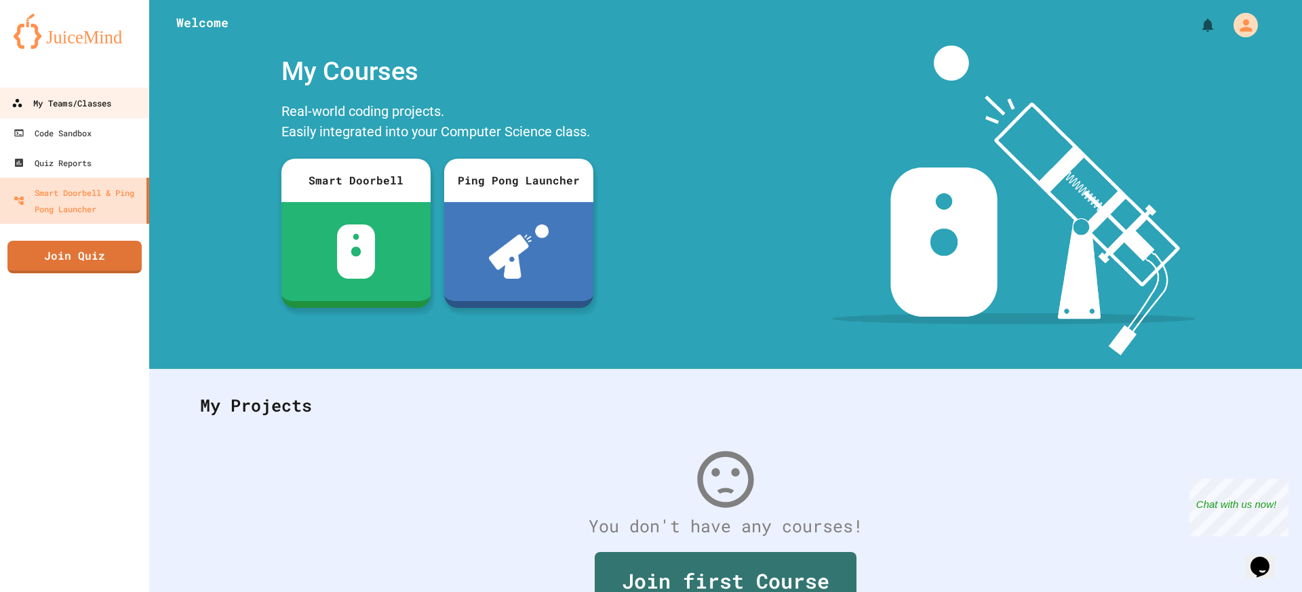
click at [106, 116] on link "My Teams/Classes" at bounding box center [75, 102] width 154 height 31
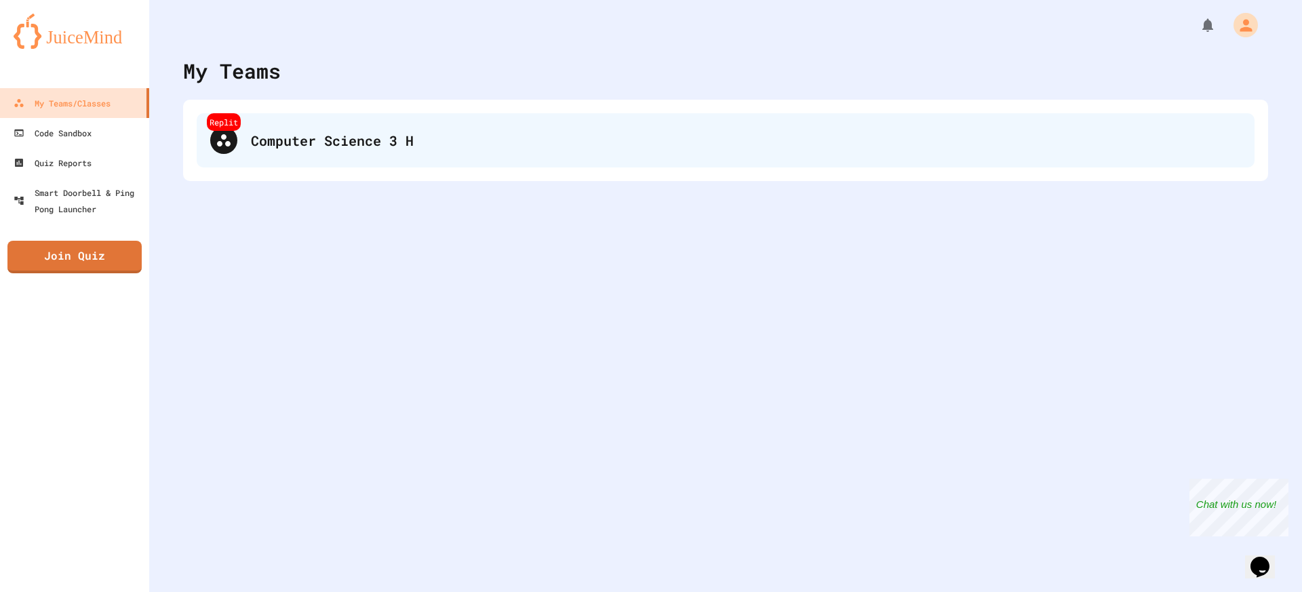
click at [333, 146] on div "Computer Science 3 H" at bounding box center [746, 140] width 990 height 20
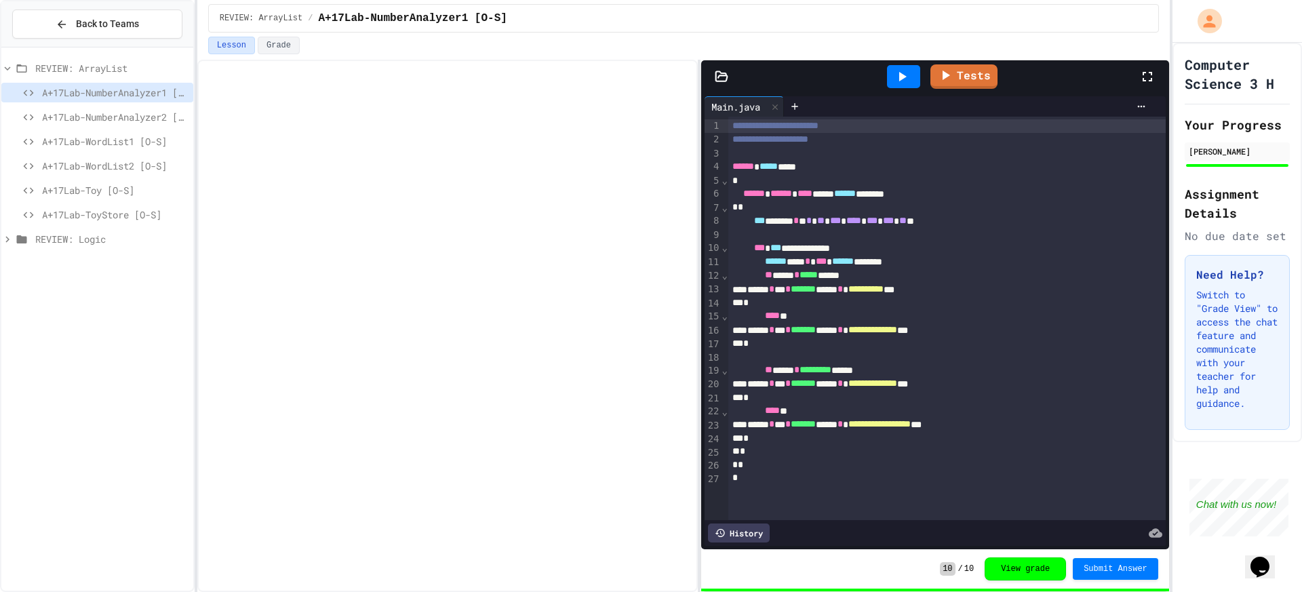
click at [75, 248] on div "REVIEW: Logic" at bounding box center [97, 239] width 192 height 20
click at [58, 268] on span "cHS-3.6.5Lab-AmusementPark [S]" at bounding box center [115, 263] width 146 height 14
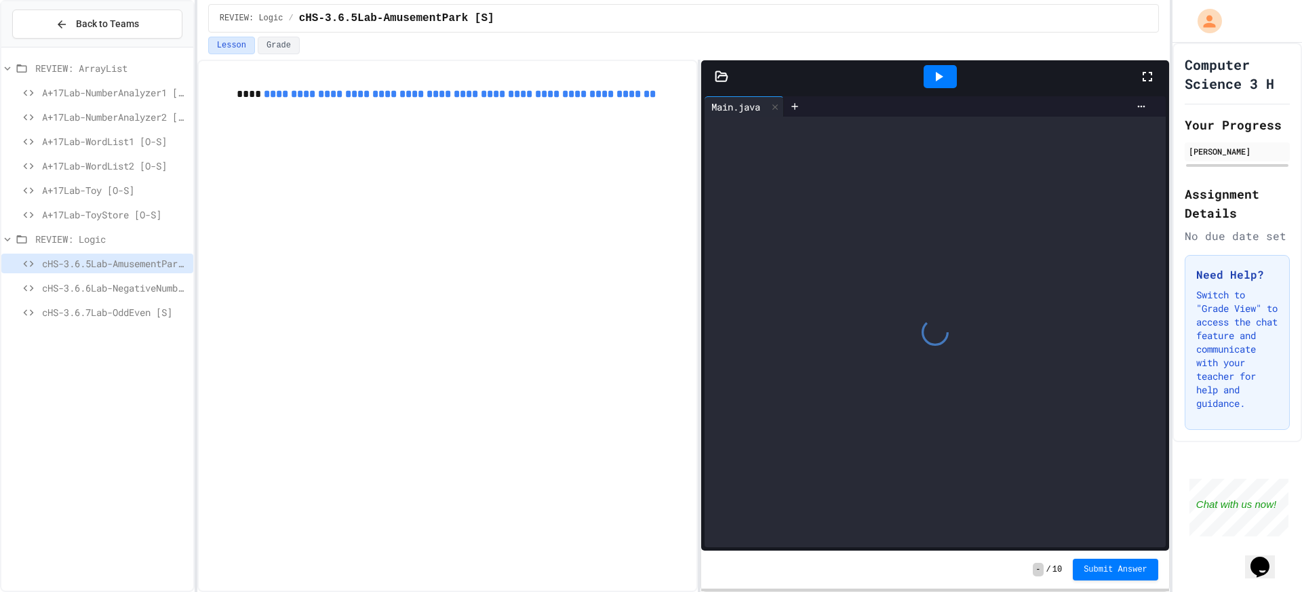
click at [56, 68] on span "REVIEW: ArrayList" at bounding box center [111, 68] width 153 height 14
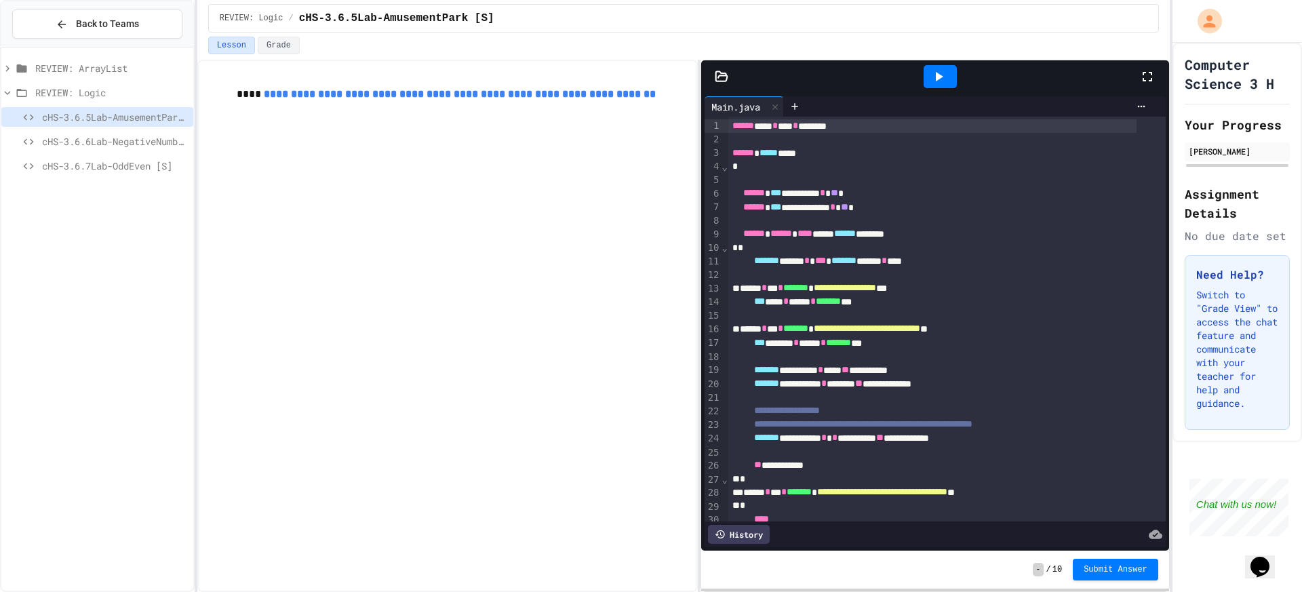
click at [56, 68] on span "REVIEW: ArrayList" at bounding box center [111, 68] width 153 height 14
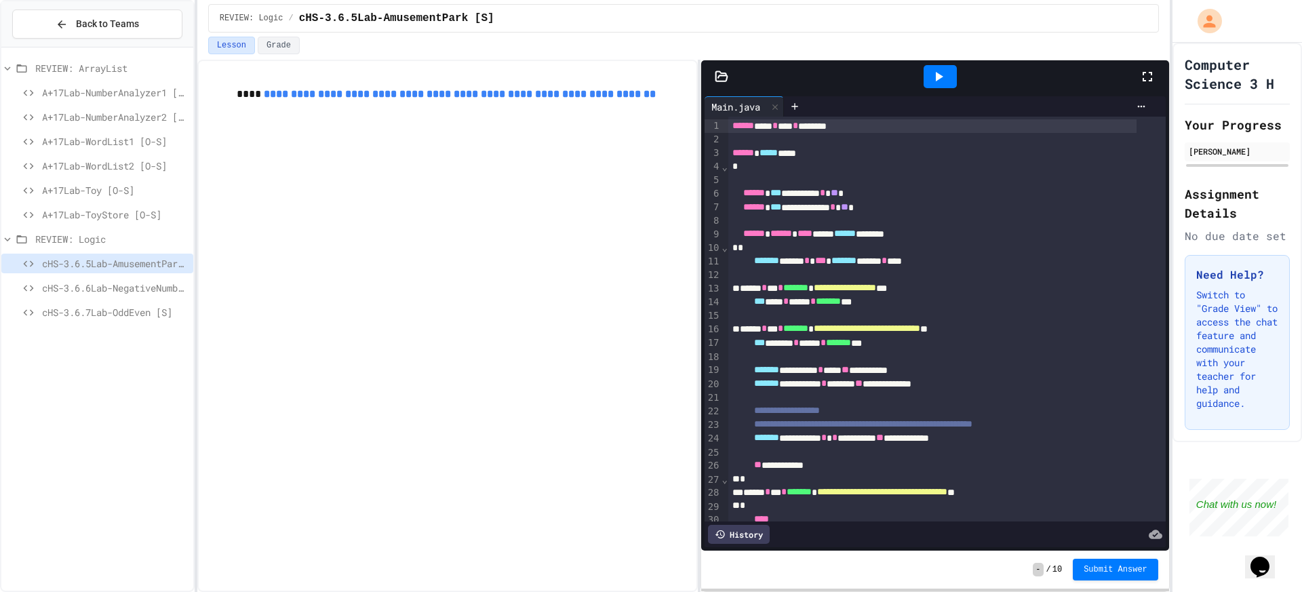
click at [61, 67] on span "REVIEW: ArrayList" at bounding box center [111, 68] width 153 height 14
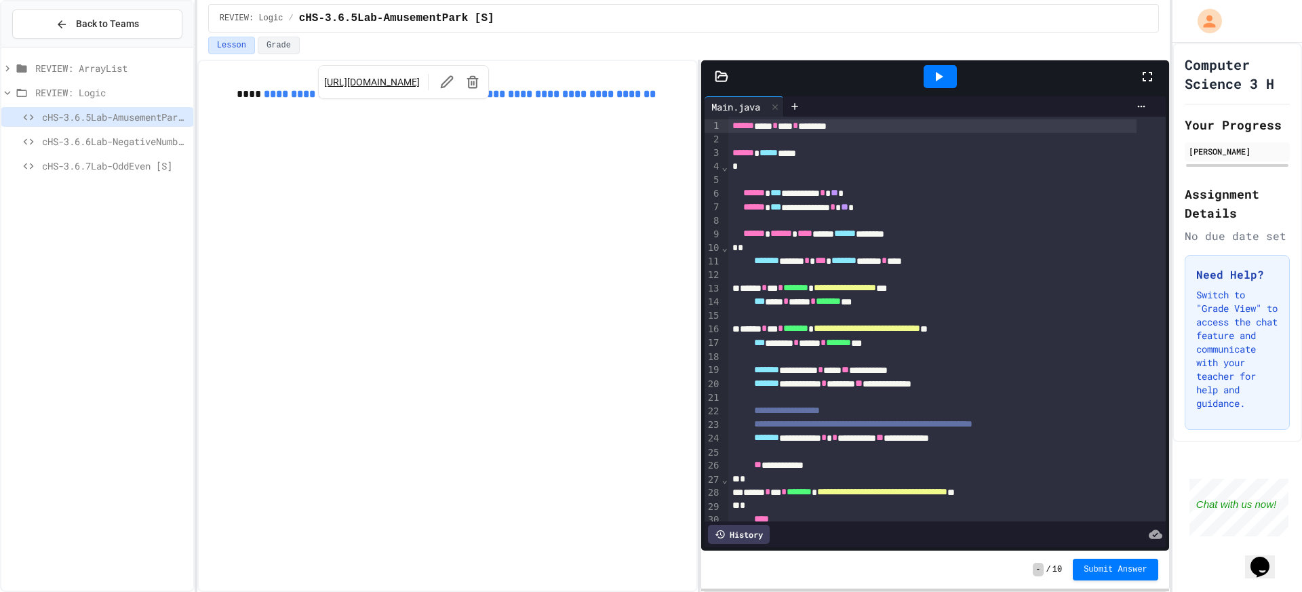
click at [355, 192] on div "**********" at bounding box center [447, 326] width 500 height 532
click at [492, 134] on div "**********" at bounding box center [447, 104] width 476 height 64
click at [517, 99] on link "**********" at bounding box center [460, 94] width 392 height 10
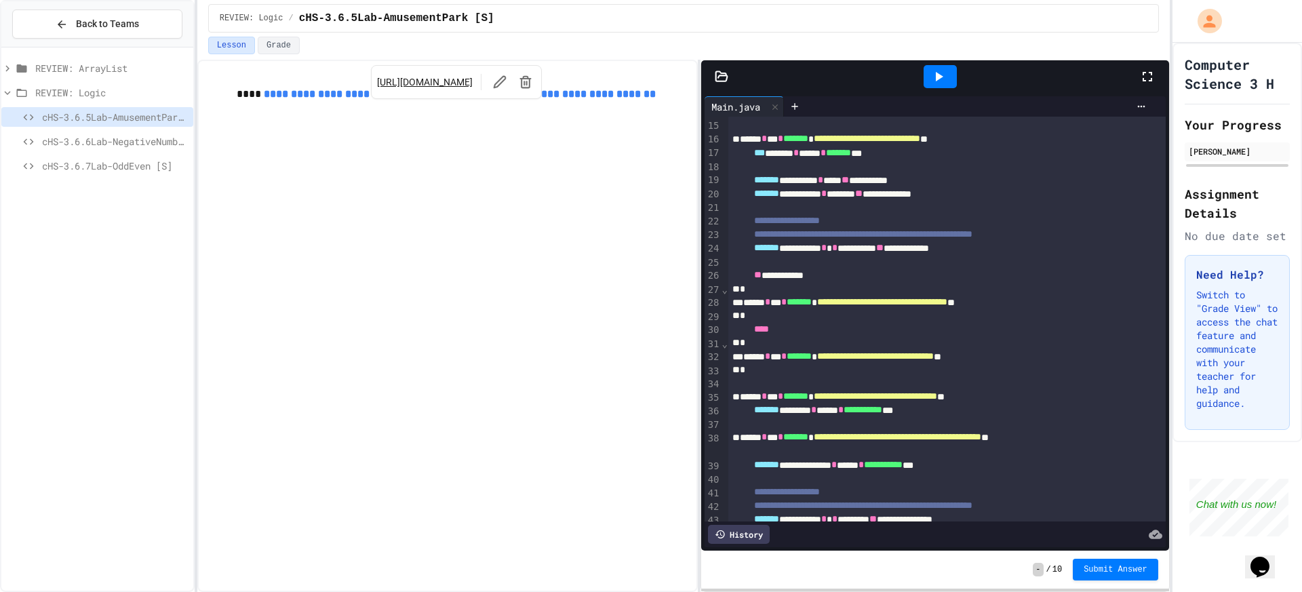
scroll to position [271, 0]
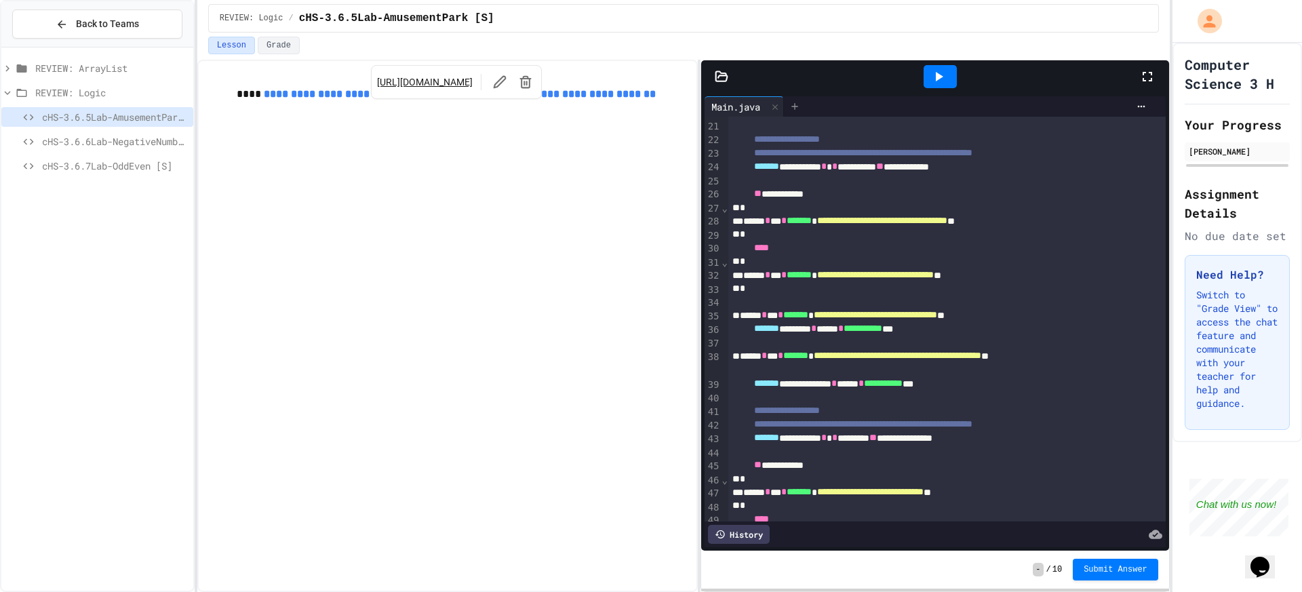
click at [794, 111] on icon at bounding box center [794, 106] width 11 height 11
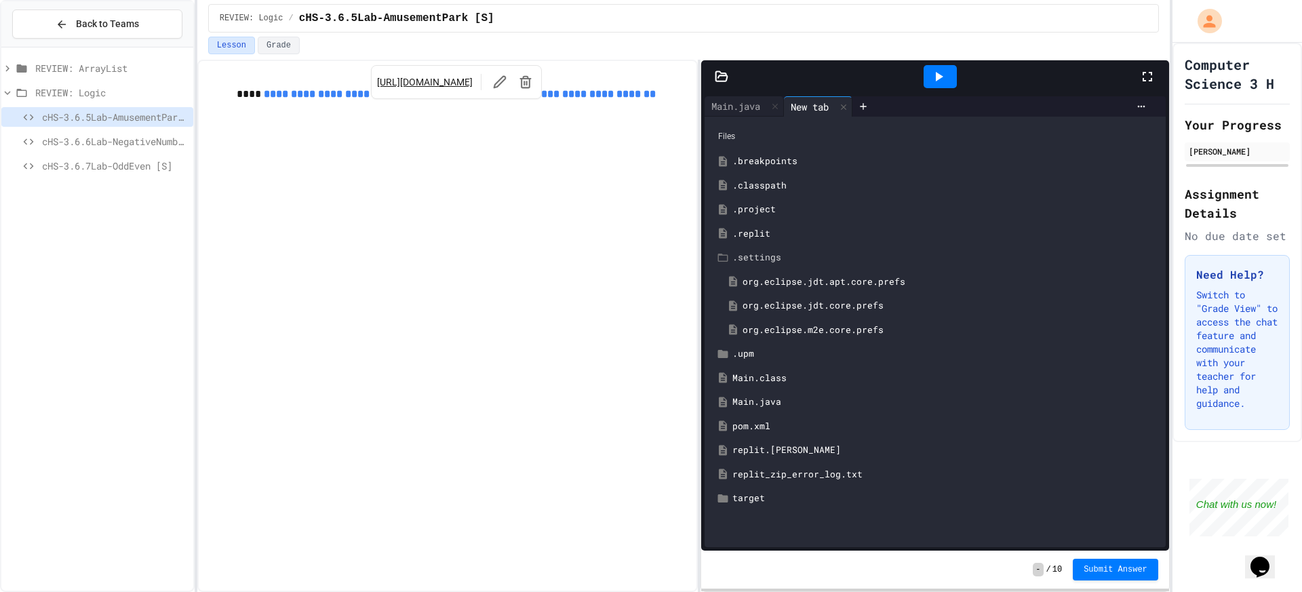
click at [778, 263] on div ".settings" at bounding box center [944, 258] width 425 height 14
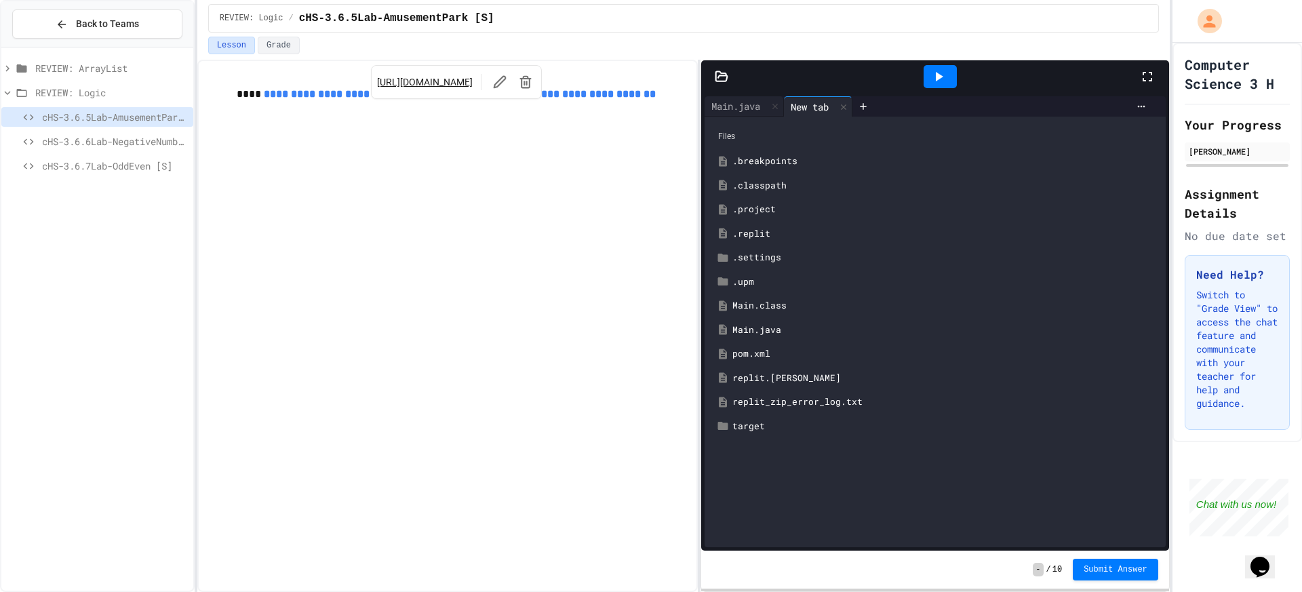
click at [774, 351] on div "pom.xml" at bounding box center [944, 354] width 425 height 14
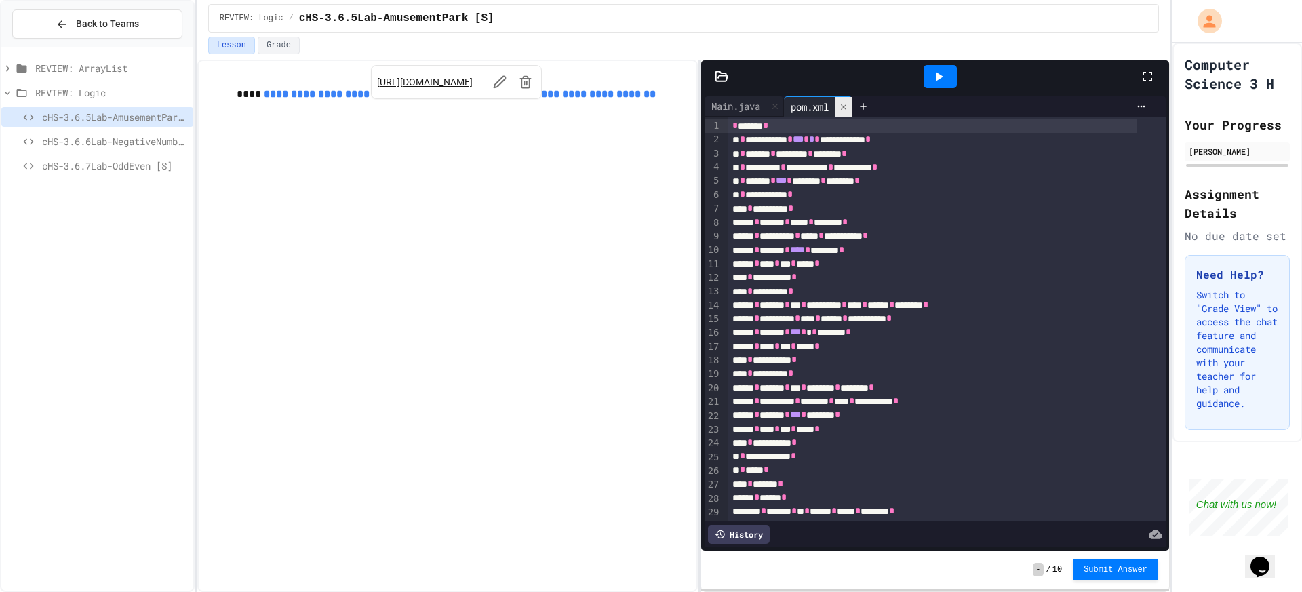
click at [850, 113] on div at bounding box center [843, 107] width 16 height 20
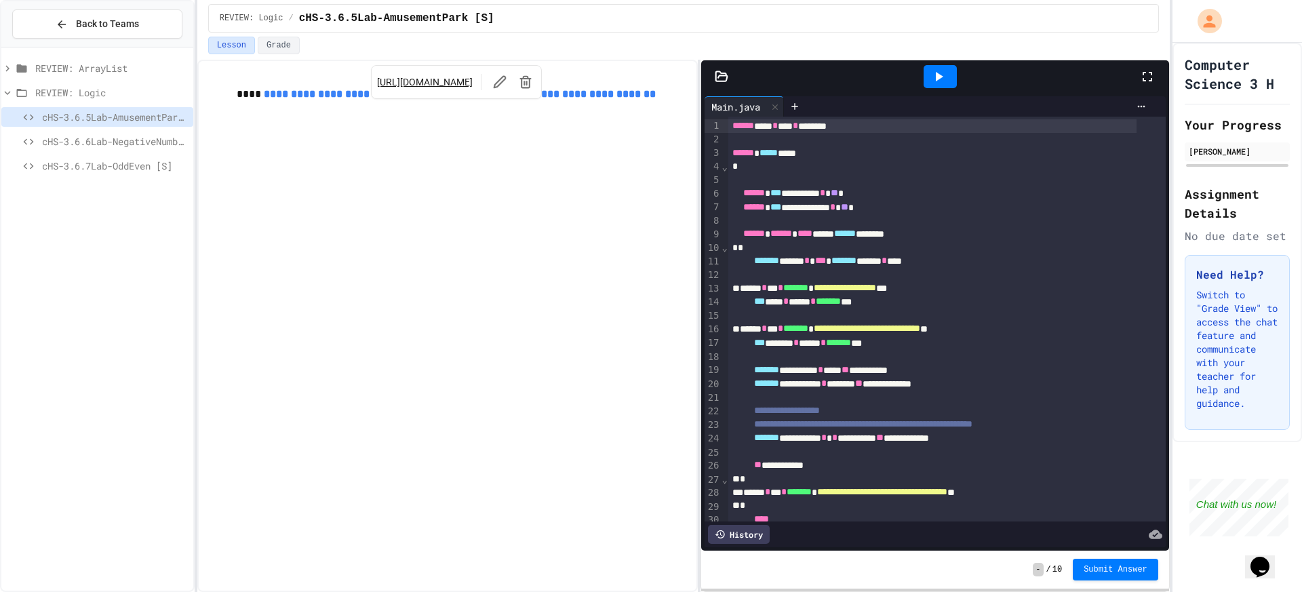
click at [803, 117] on div "**********" at bounding box center [946, 492] width 437 height 751
click at [797, 111] on icon at bounding box center [794, 106] width 11 height 11
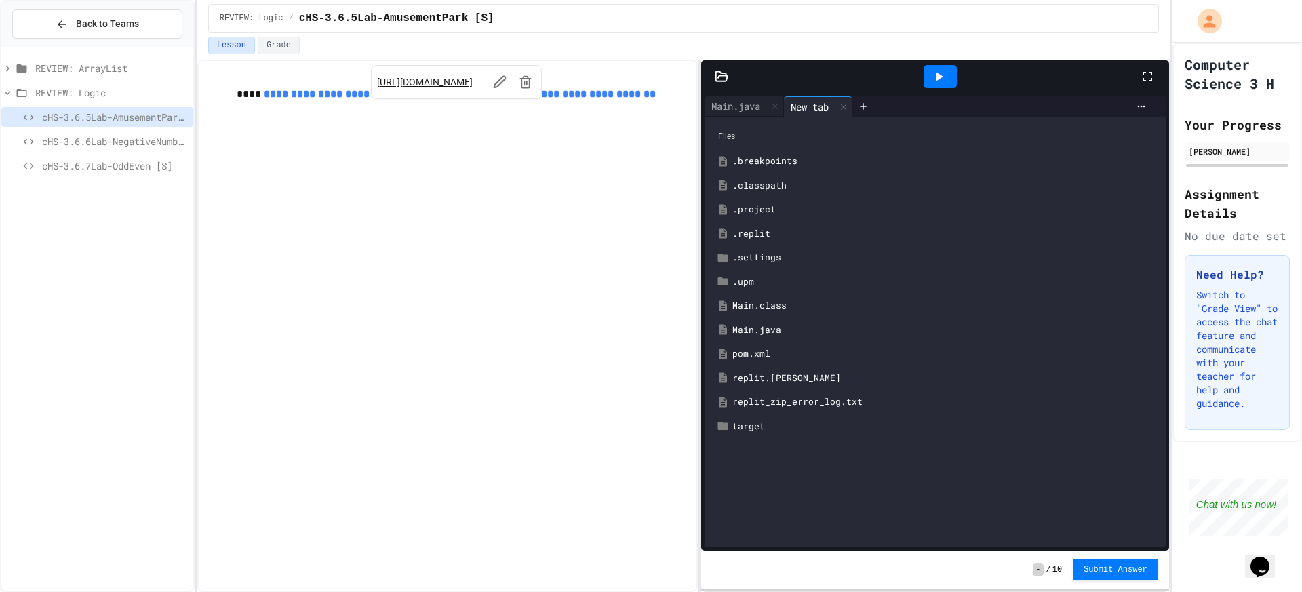
click at [751, 328] on div "Main.java" at bounding box center [944, 330] width 425 height 14
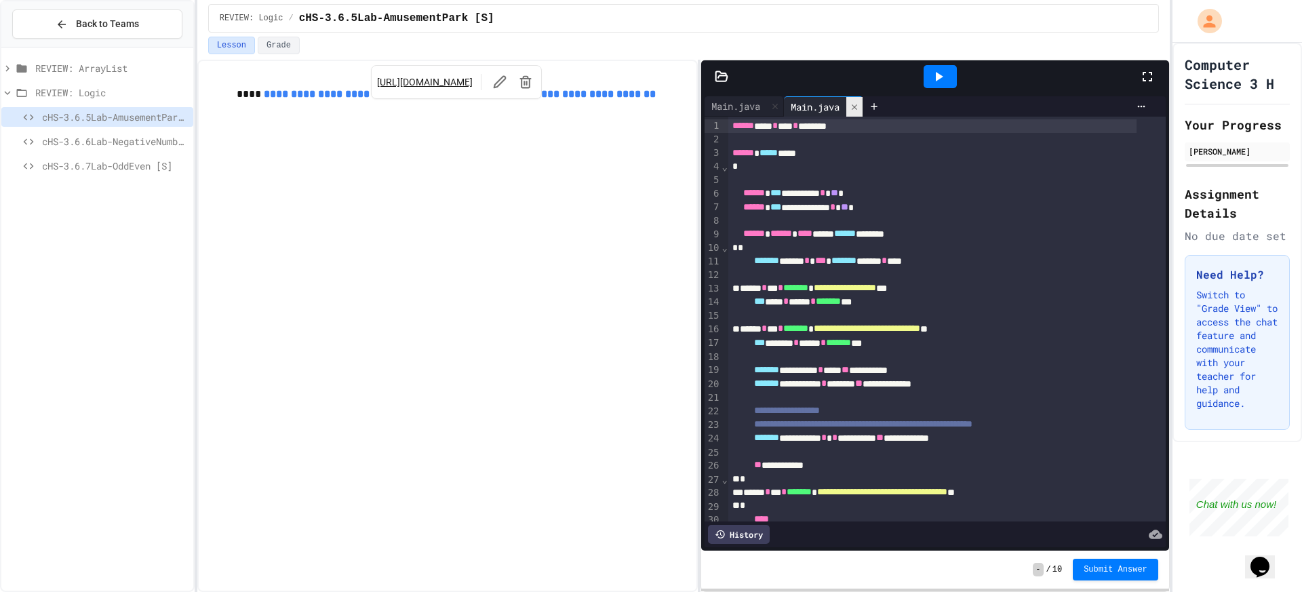
click at [862, 111] on div at bounding box center [854, 107] width 16 height 20
click at [799, 115] on div at bounding box center [795, 106] width 22 height 20
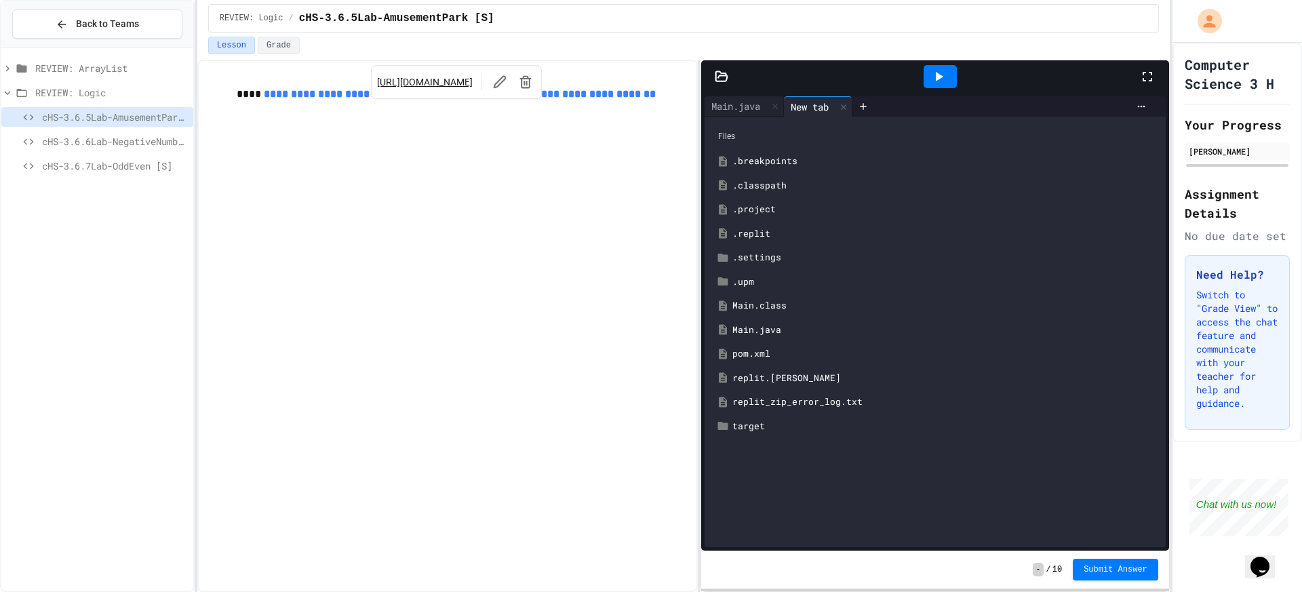
click at [751, 303] on div "Main.class" at bounding box center [944, 306] width 425 height 14
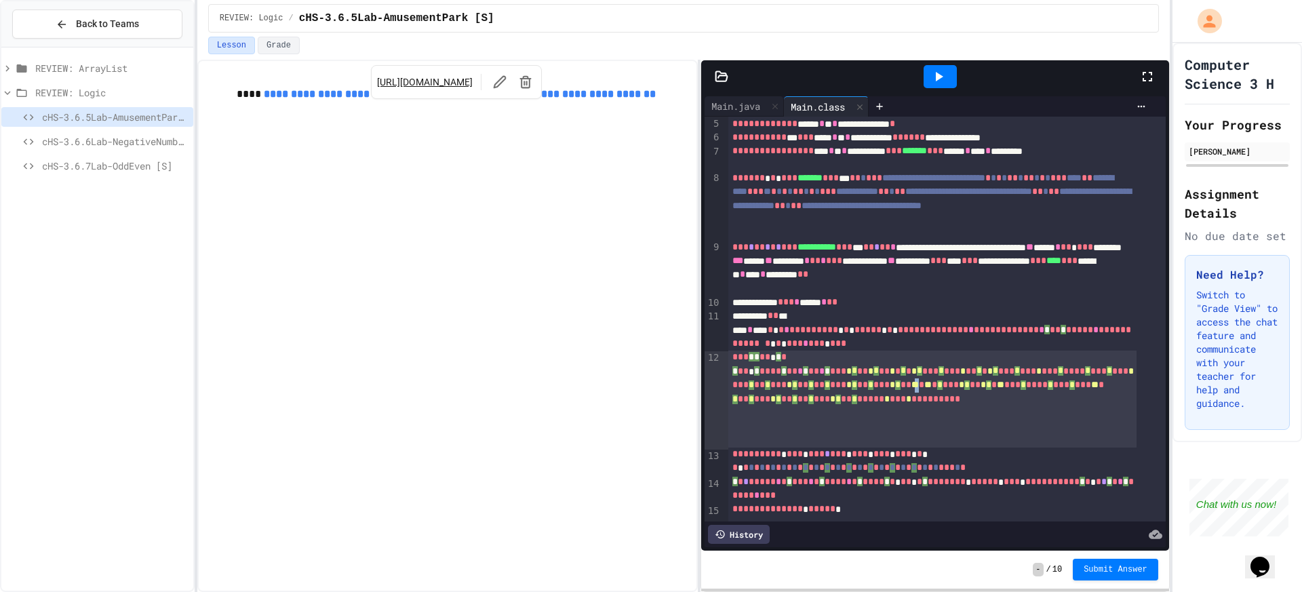
scroll to position [91, 0]
click at [911, 390] on span "**" at bounding box center [914, 384] width 7 height 9
click at [725, 110] on div "Main.java" at bounding box center [735, 106] width 62 height 14
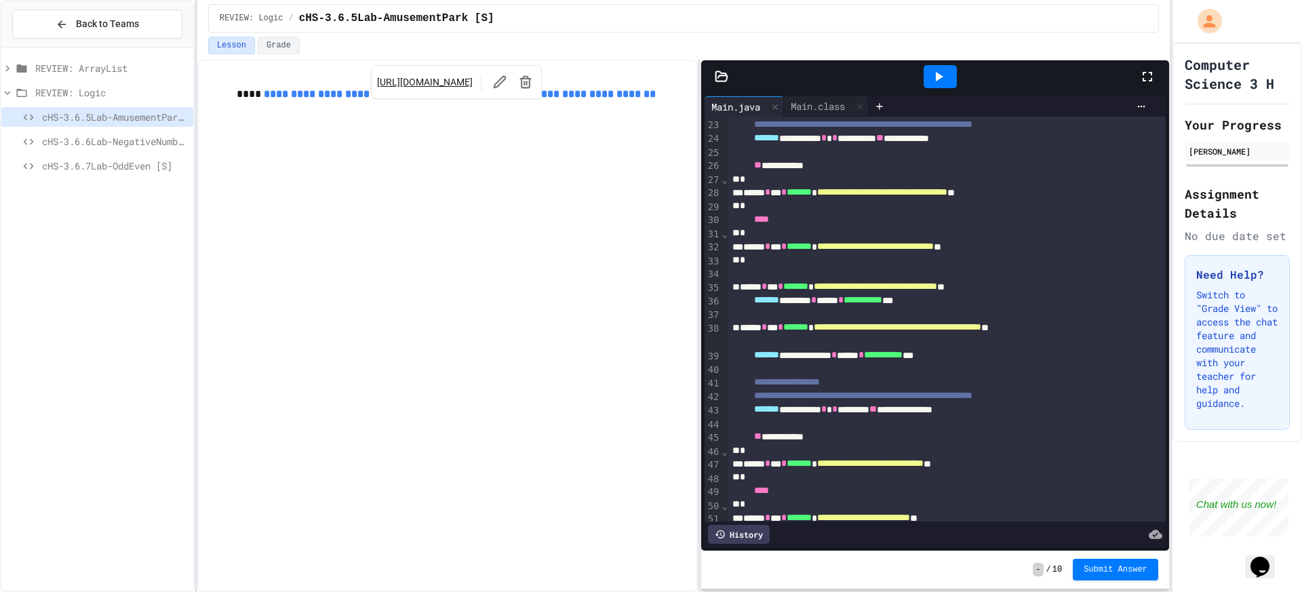
scroll to position [164, 0]
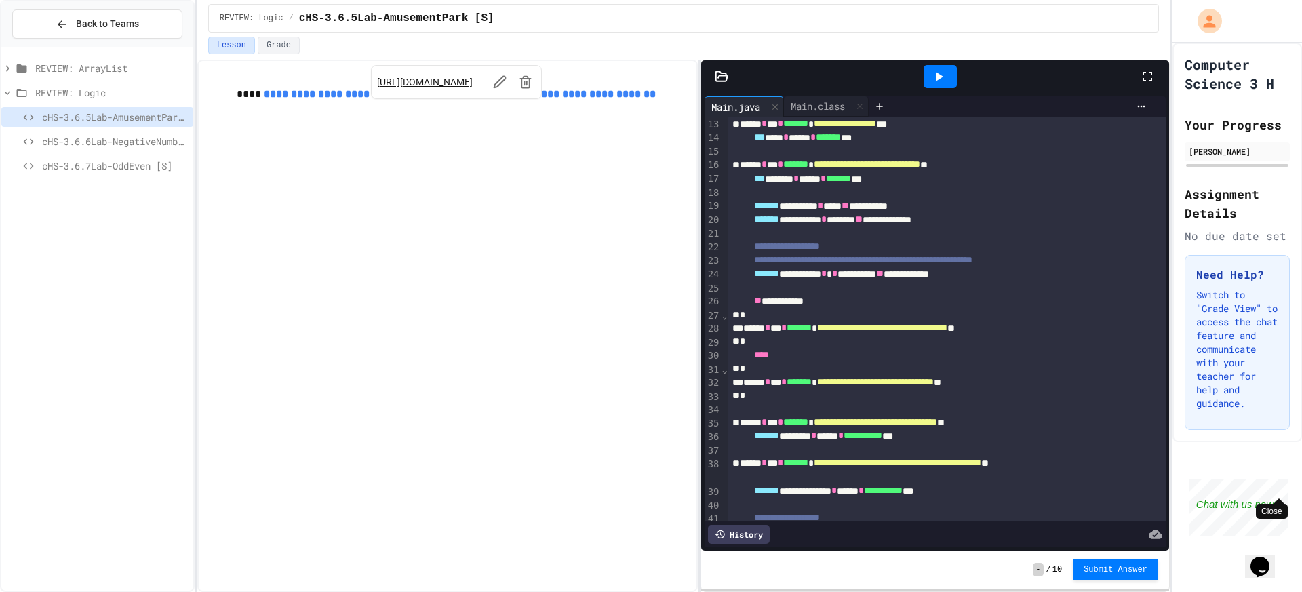
click at [1277, 485] on div "Close" at bounding box center [1278, 487] width 17 height 17
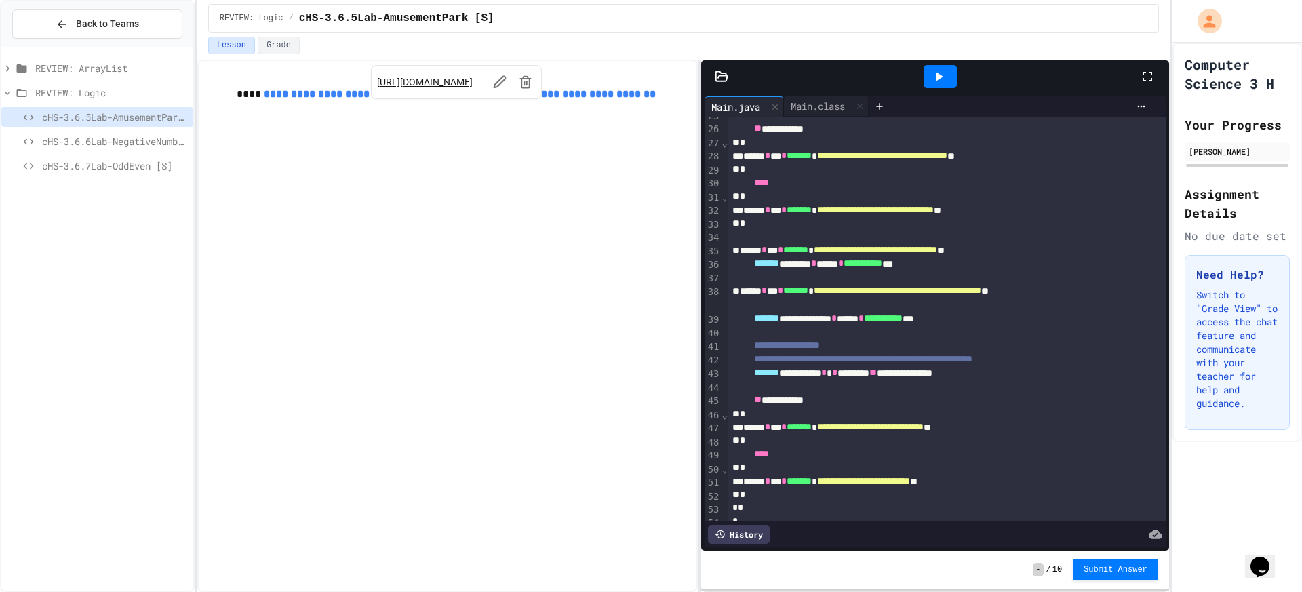
scroll to position [367, 0]
